Goal: Connect with others: Connect with others

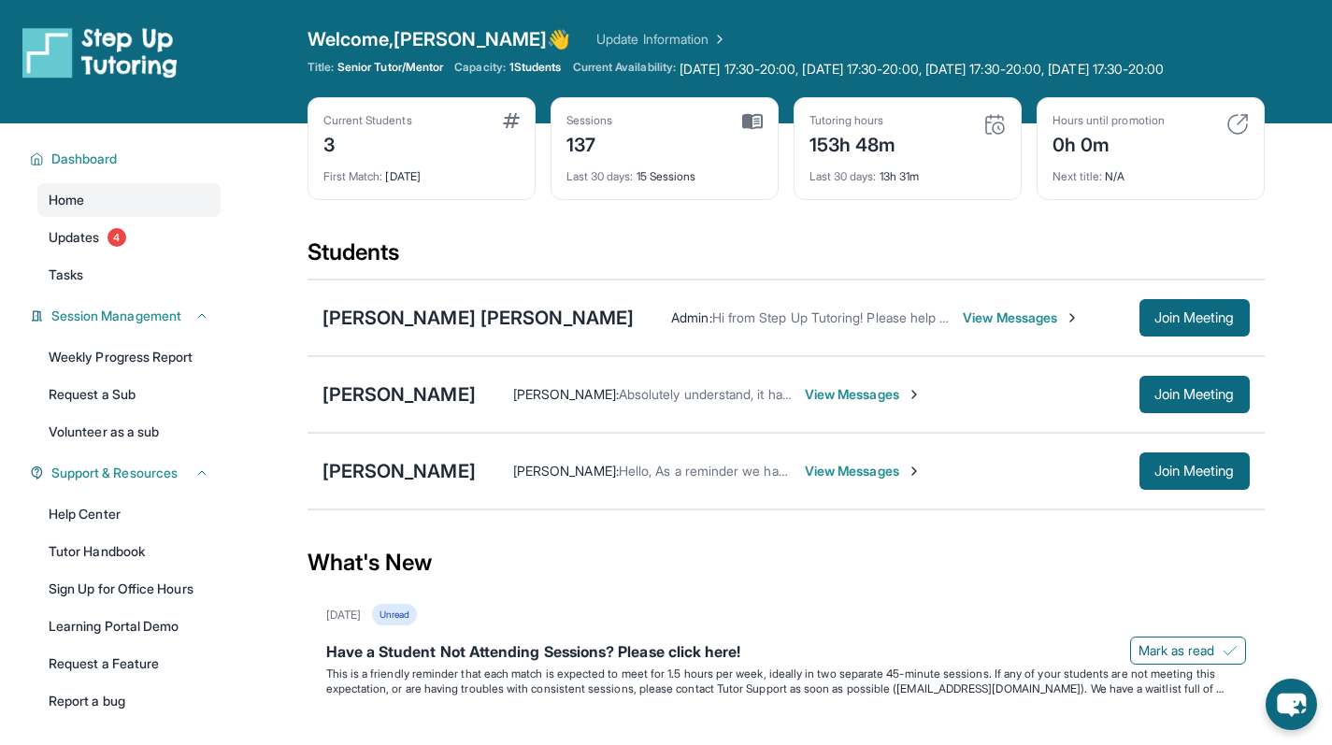
scroll to position [1, 0]
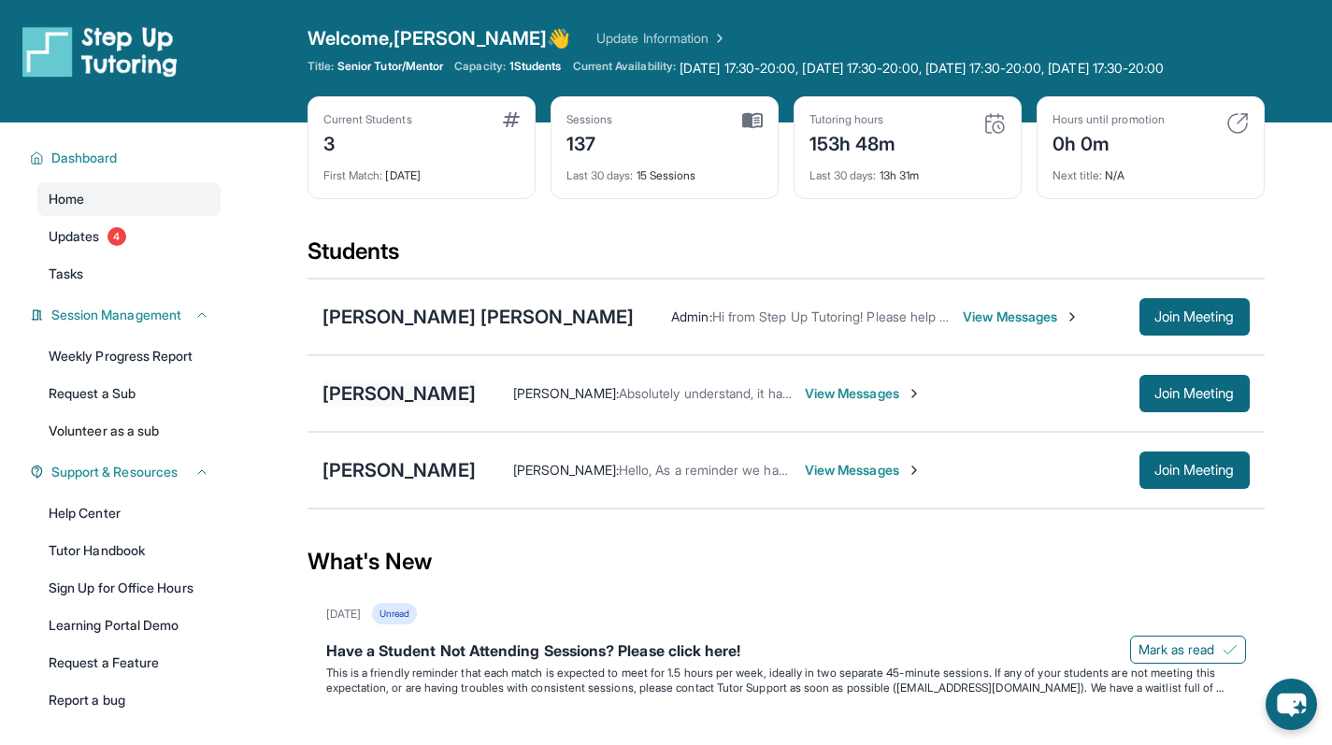
click at [392, 407] on div "[PERSON_NAME]" at bounding box center [398, 393] width 153 height 26
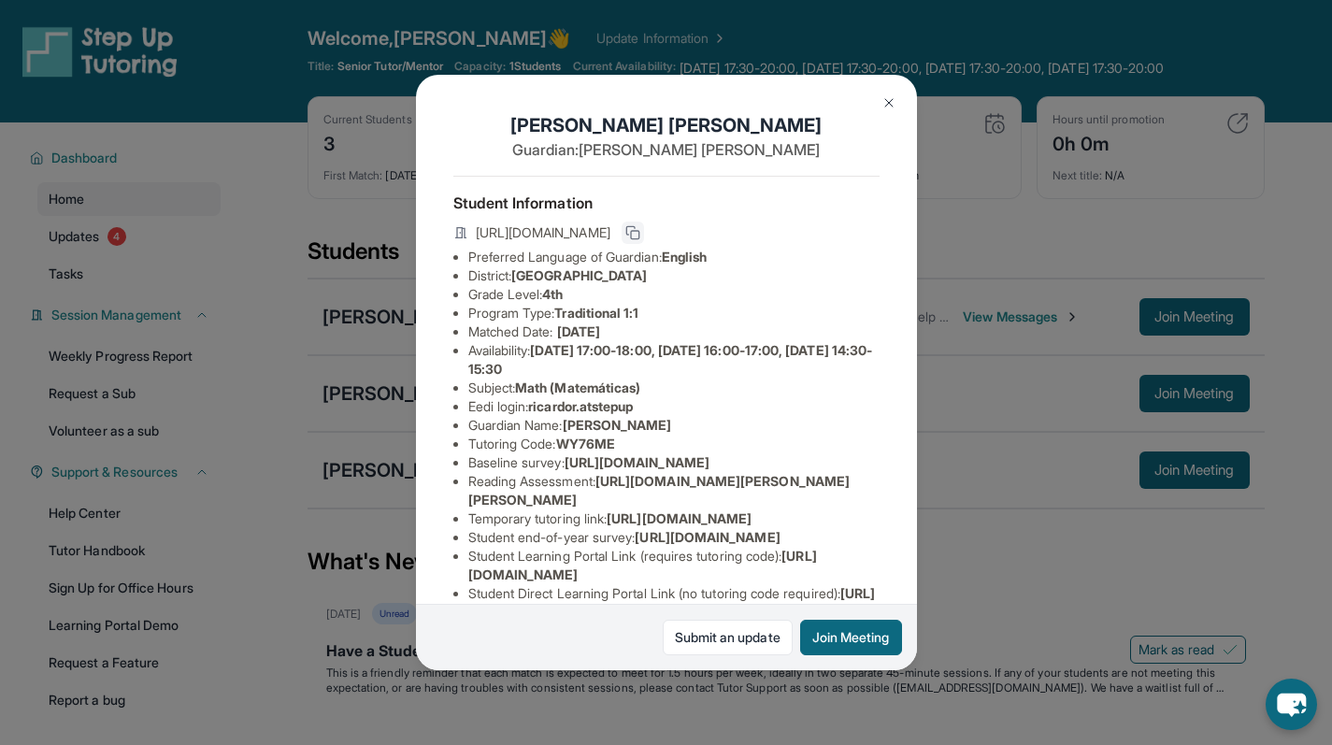
click at [640, 239] on icon at bounding box center [632, 232] width 15 height 15
click at [884, 99] on img at bounding box center [888, 102] width 15 height 15
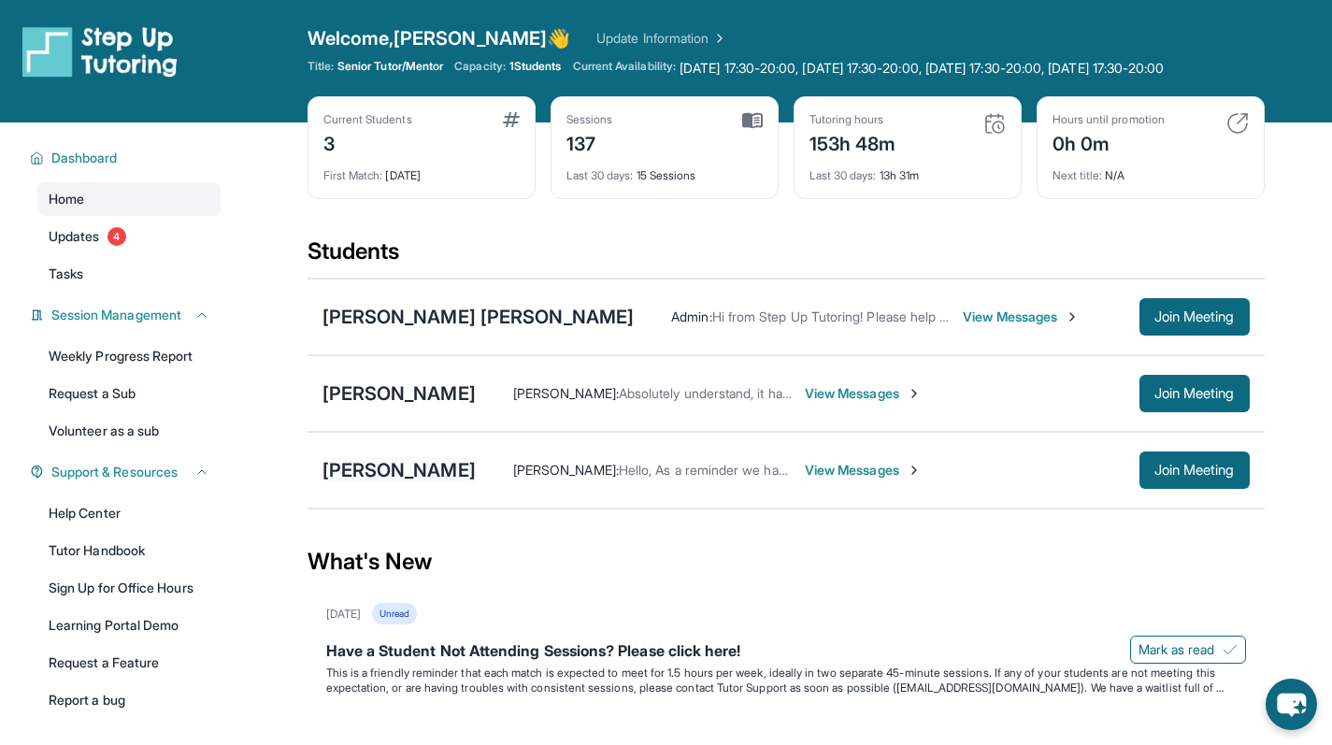
click at [389, 483] on div "[PERSON_NAME]" at bounding box center [398, 470] width 153 height 26
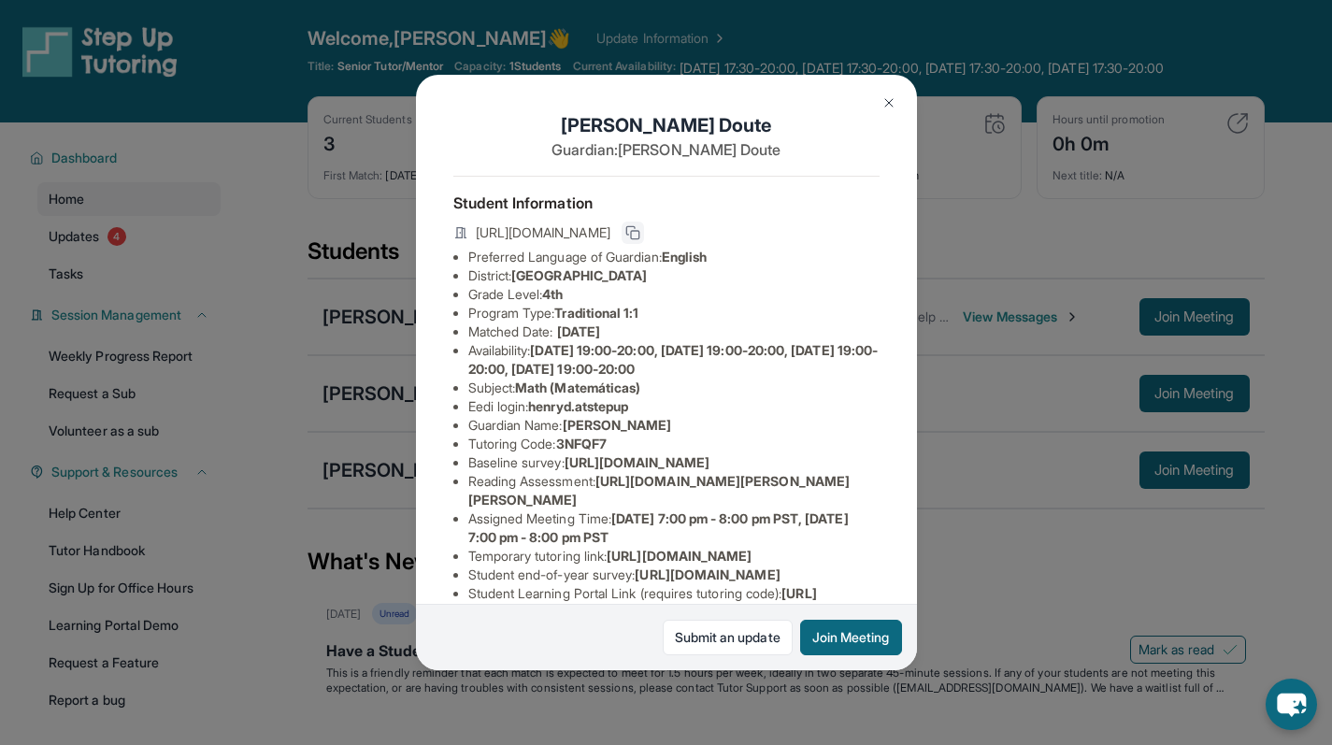
click at [644, 229] on button at bounding box center [633, 233] width 22 height 22
click at [885, 95] on img at bounding box center [888, 102] width 15 height 15
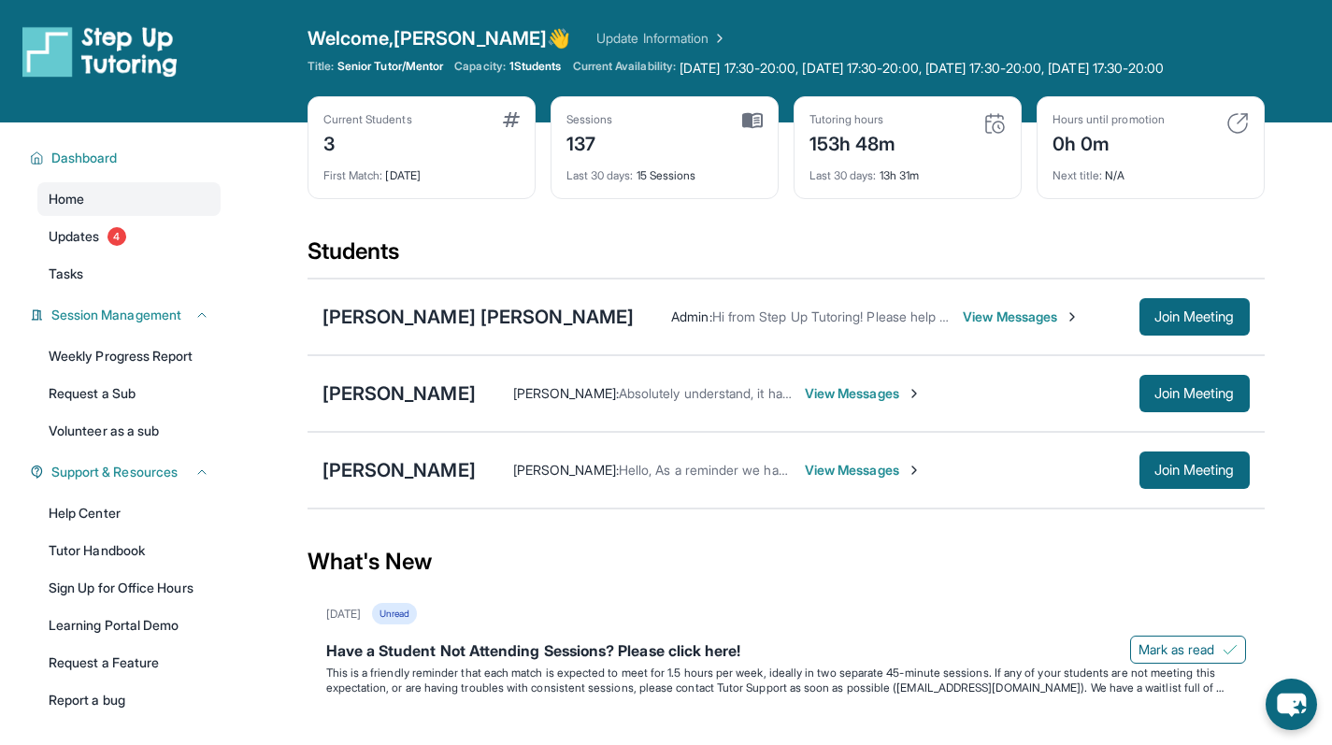
click at [780, 562] on div "What's New" at bounding box center [786, 562] width 957 height 82
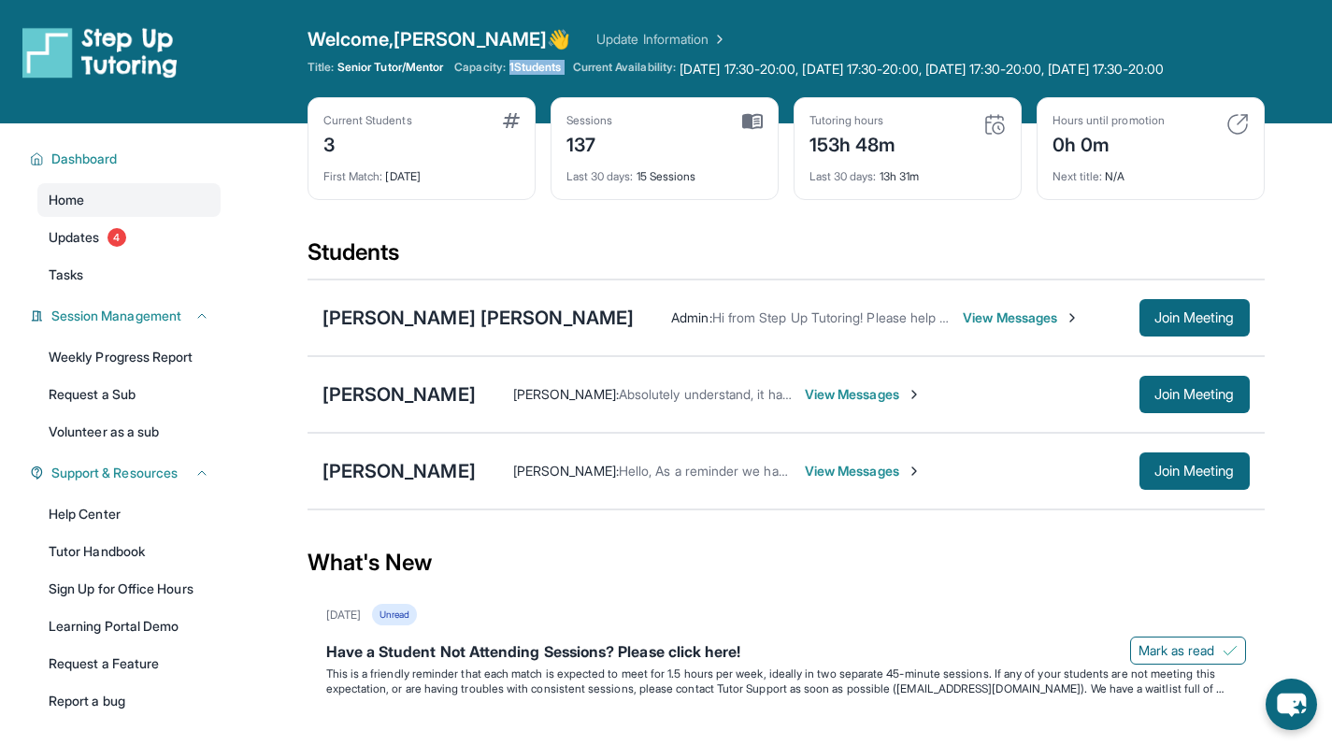
drag, startPoint x: 515, startPoint y: 64, endPoint x: 580, endPoint y: 73, distance: 65.0
click at [580, 73] on div "Title: Senior Tutor/Mentor Capacity: 1 Students Current Availability: [DATE] 17…" at bounding box center [786, 69] width 957 height 19
click at [562, 73] on span "1 Students" at bounding box center [535, 67] width 52 height 15
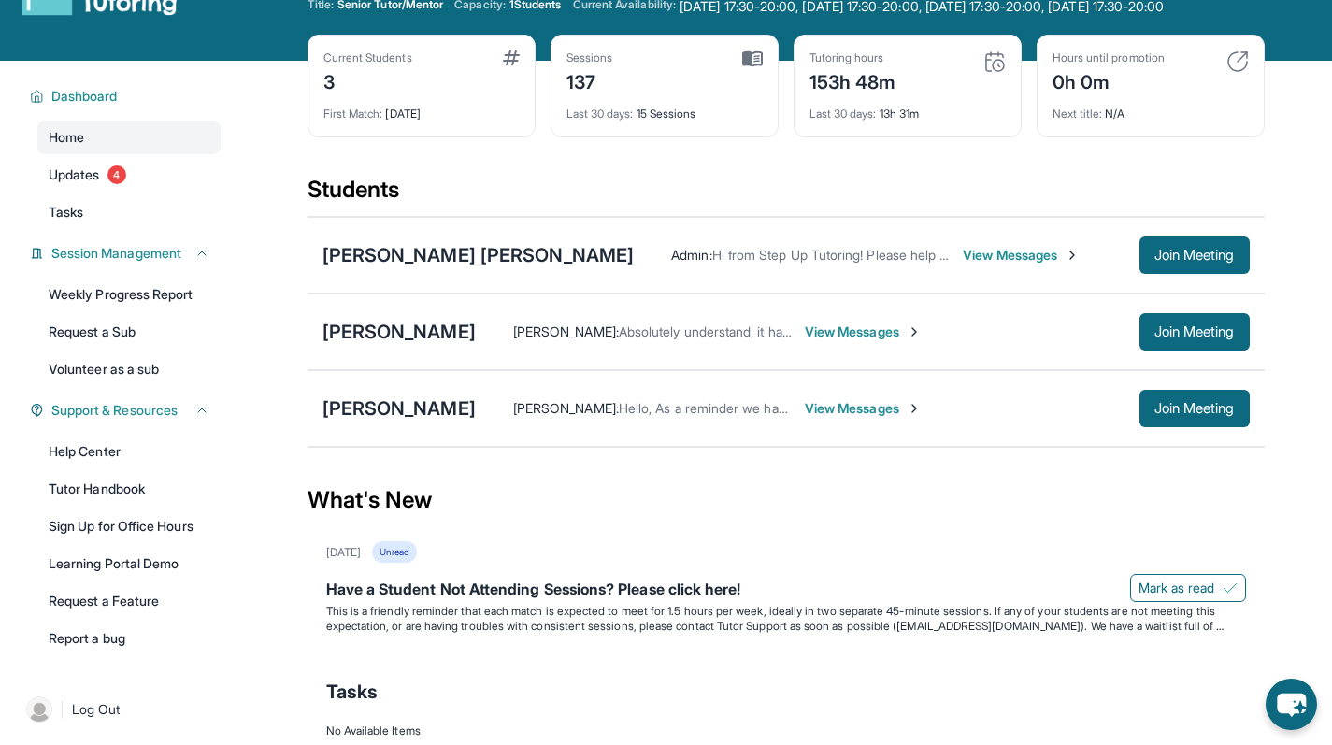
scroll to position [54, 0]
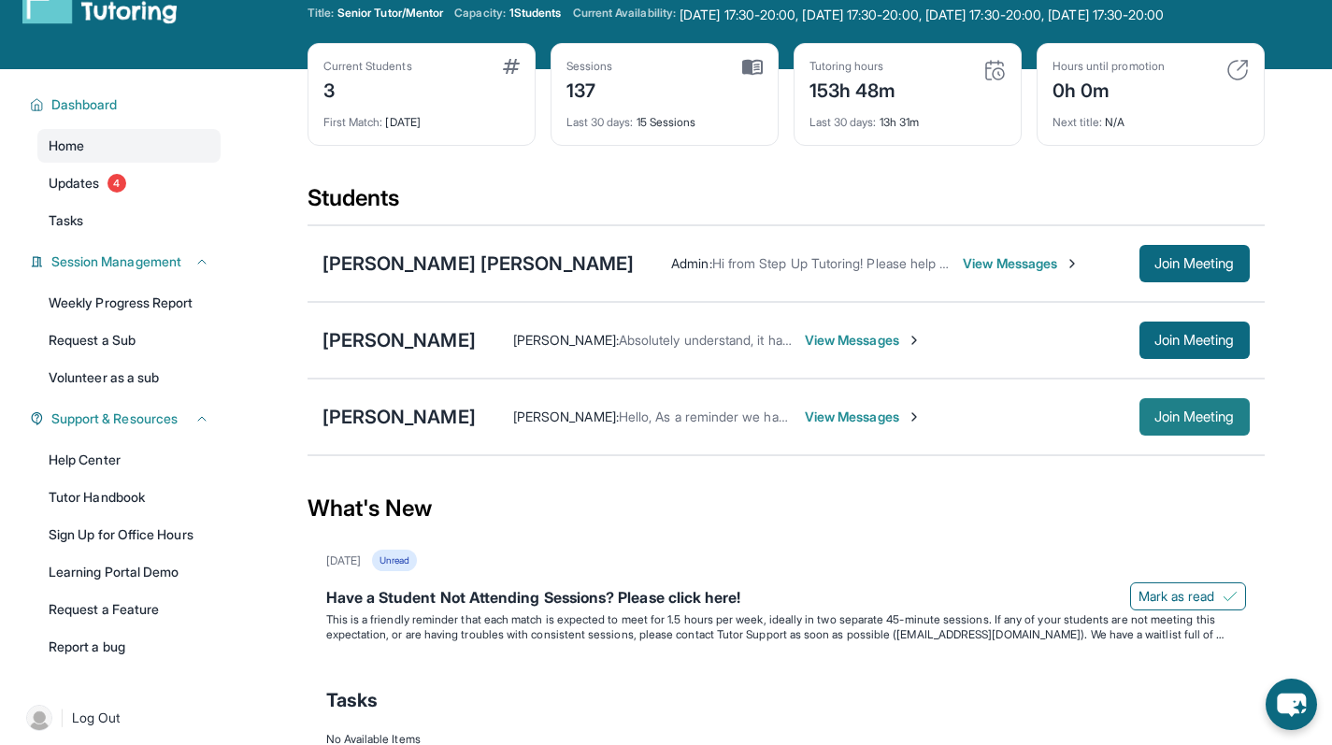
click at [1208, 422] on span "Join Meeting" at bounding box center [1194, 416] width 80 height 11
